Goal: Task Accomplishment & Management: Manage account settings

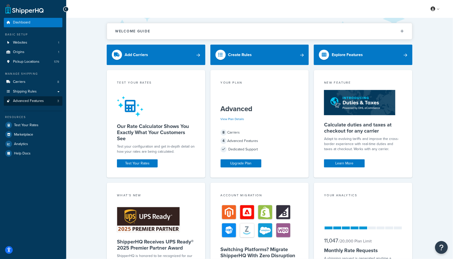
click at [52, 100] on link "Advanced Features 3" at bounding box center [33, 100] width 59 height 9
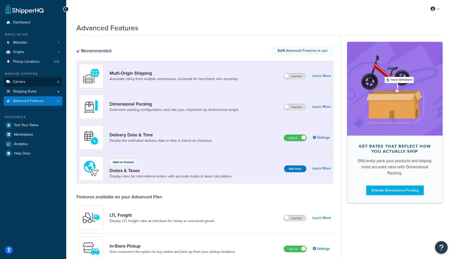
click at [32, 80] on link "Carriers 8" at bounding box center [33, 81] width 59 height 9
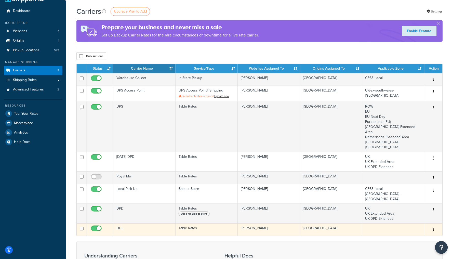
scroll to position [12, 0]
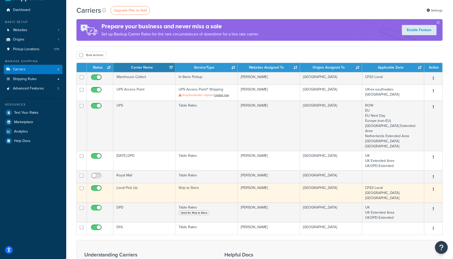
click at [229, 183] on td "Ship to Store" at bounding box center [207, 193] width 62 height 20
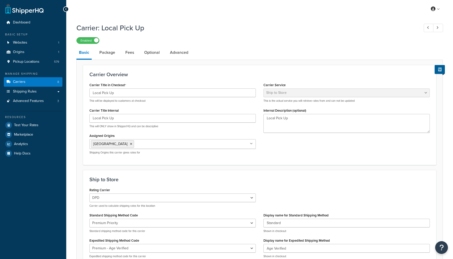
select select "shipToStore"
select select "59852"
select select "159279"
select select "144893"
click at [36, 60] on span "Pickup Locations" at bounding box center [26, 62] width 27 height 4
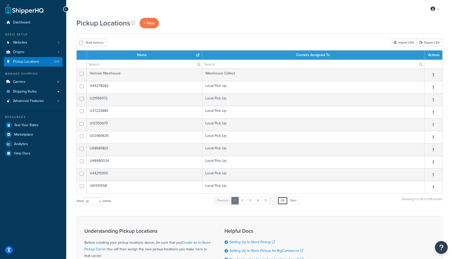
click at [282, 198] on link "58" at bounding box center [283, 201] width 10 height 8
